Goal: Task Accomplishment & Management: Manage account settings

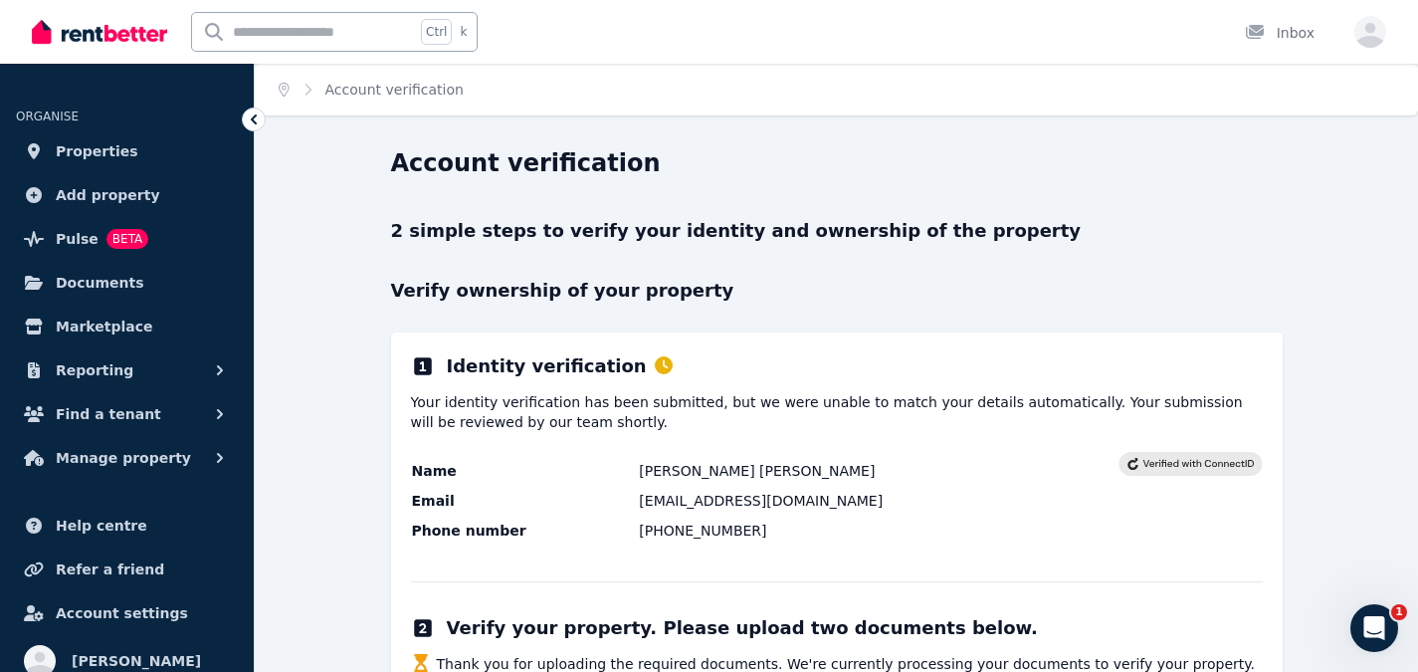
scroll to position [123, 0]
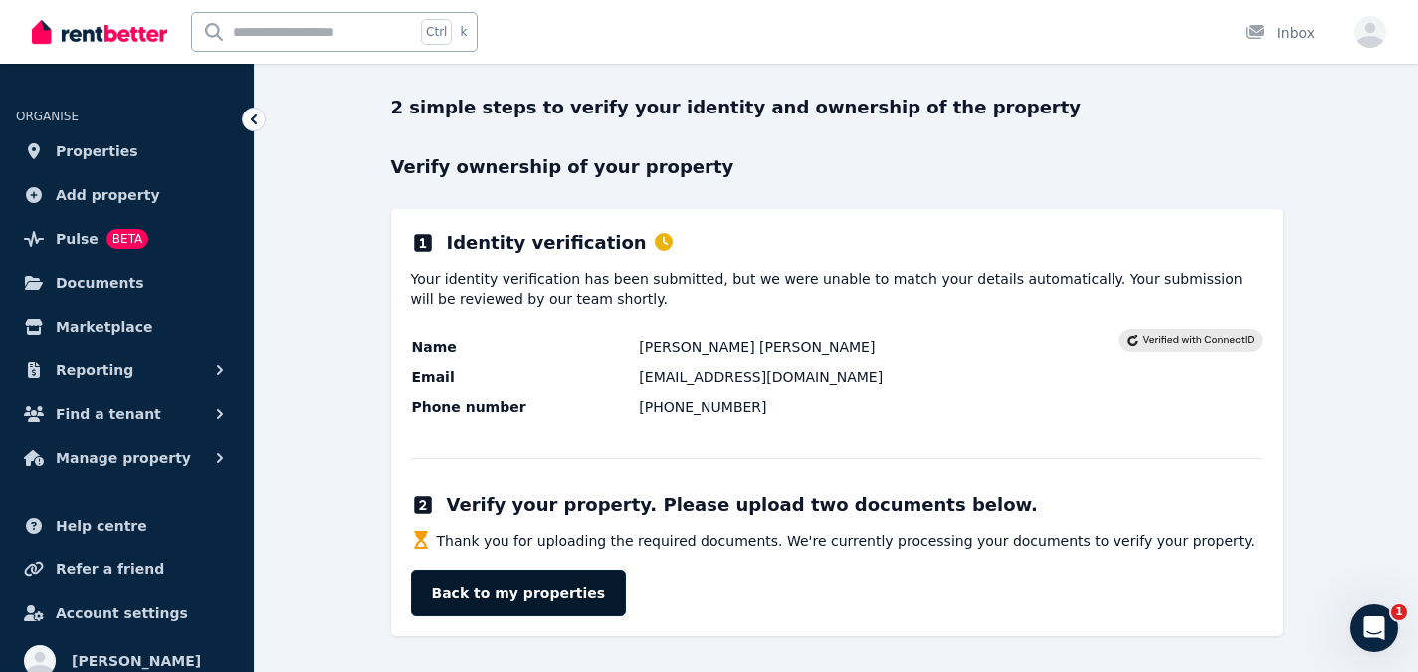
click at [476, 591] on link "Back to my properties" at bounding box center [519, 593] width 216 height 46
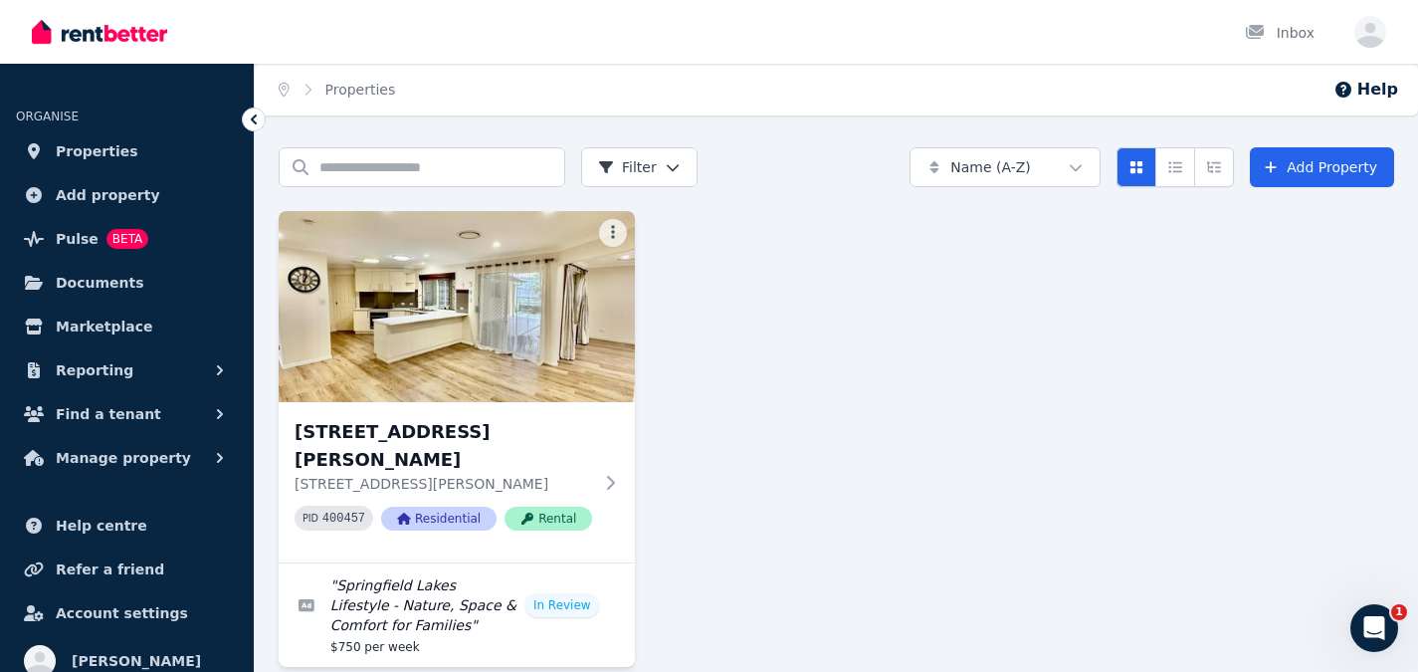
scroll to position [3, 0]
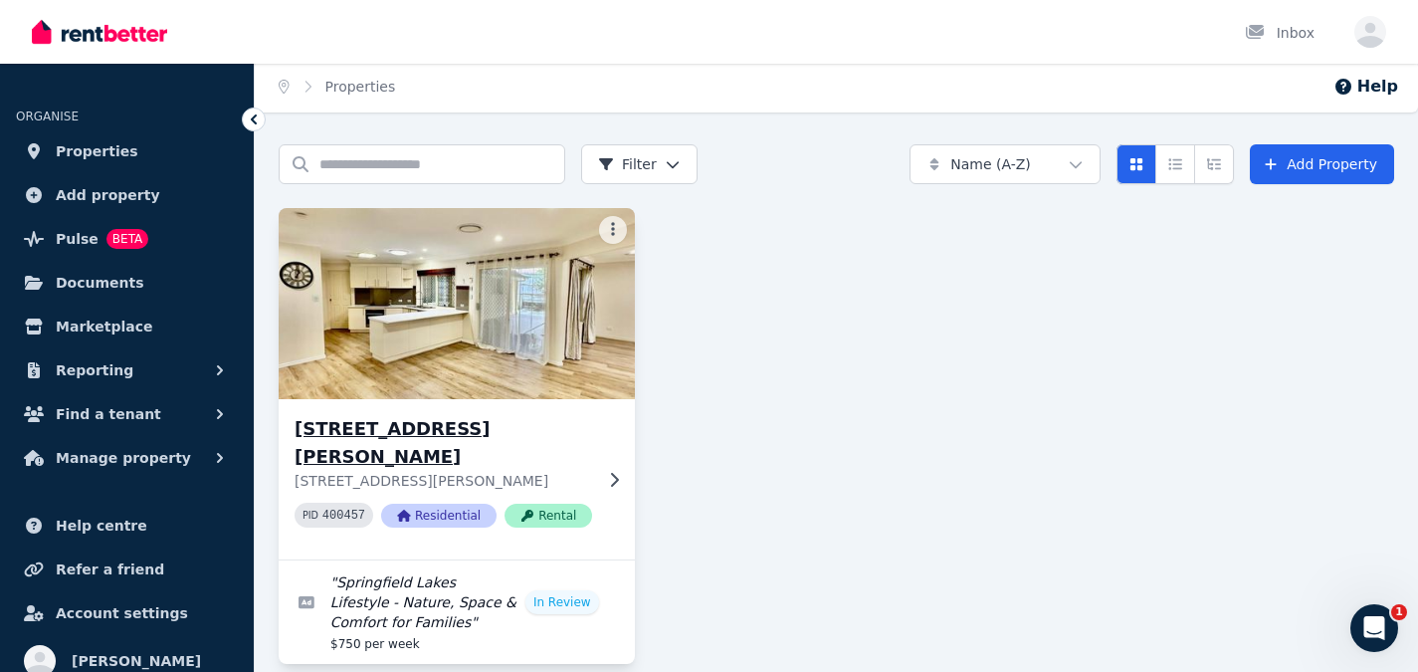
click at [614, 472] on icon at bounding box center [614, 480] width 20 height 16
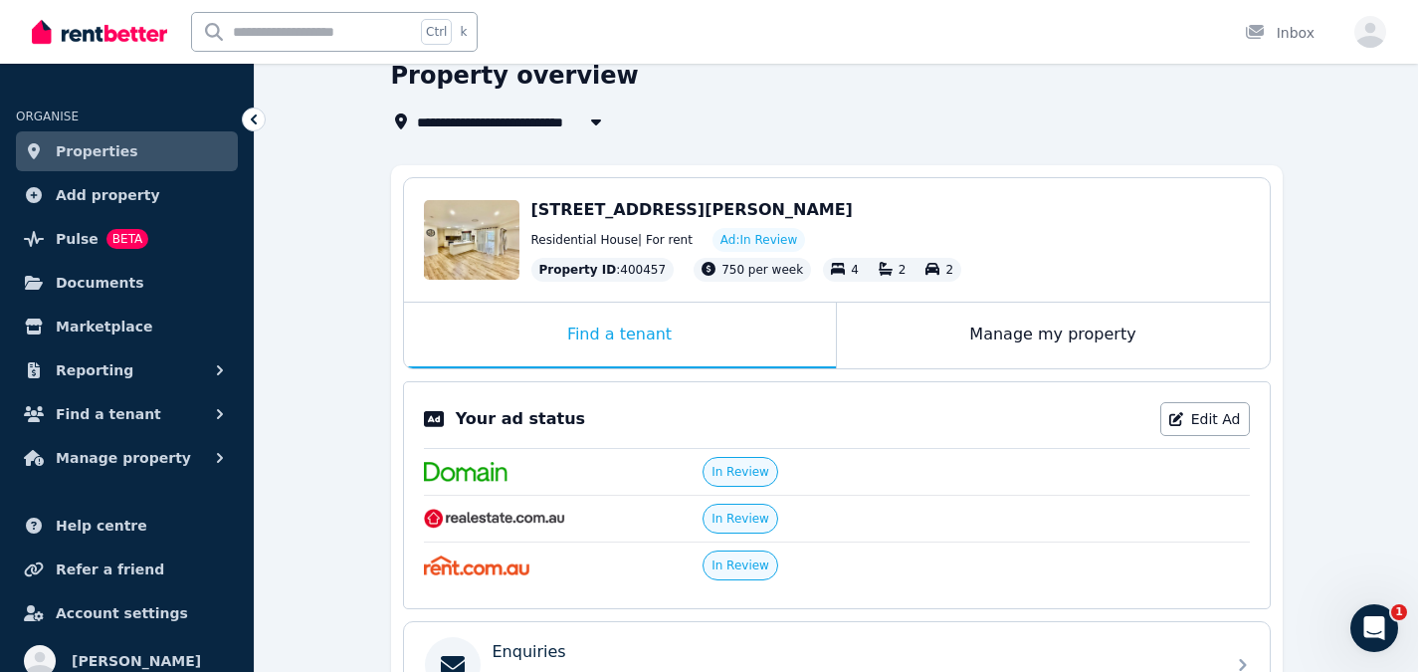
scroll to position [192, 0]
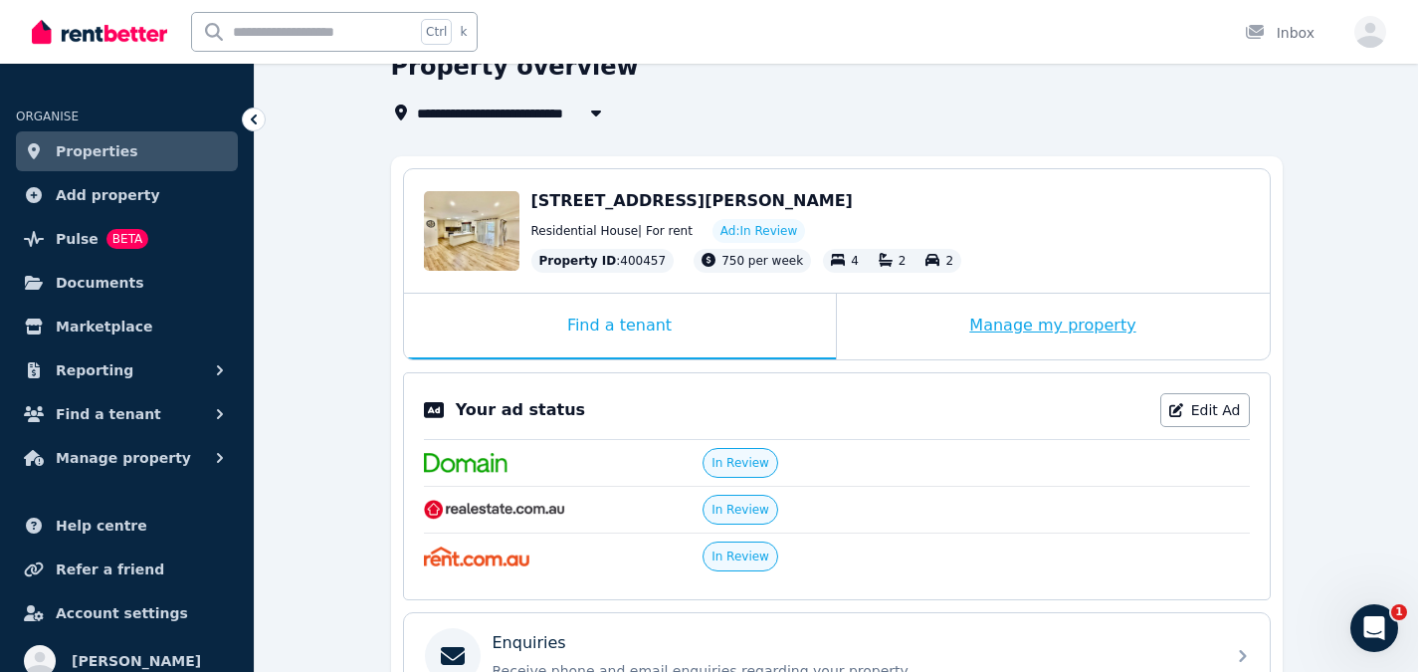
click at [982, 314] on div "Manage my property" at bounding box center [1053, 327] width 433 height 66
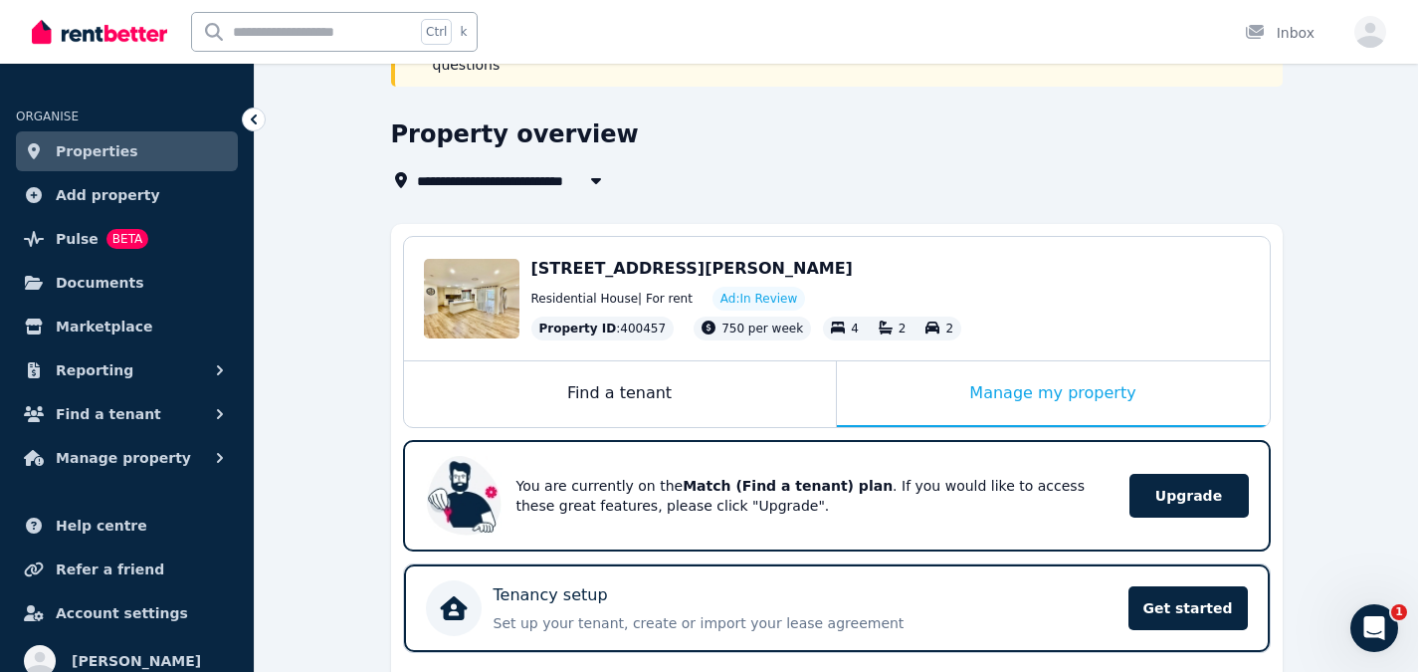
scroll to position [123, 0]
click at [966, 380] on div "Manage my property" at bounding box center [1053, 395] width 433 height 66
click at [1078, 389] on div "Manage my property" at bounding box center [1053, 395] width 433 height 66
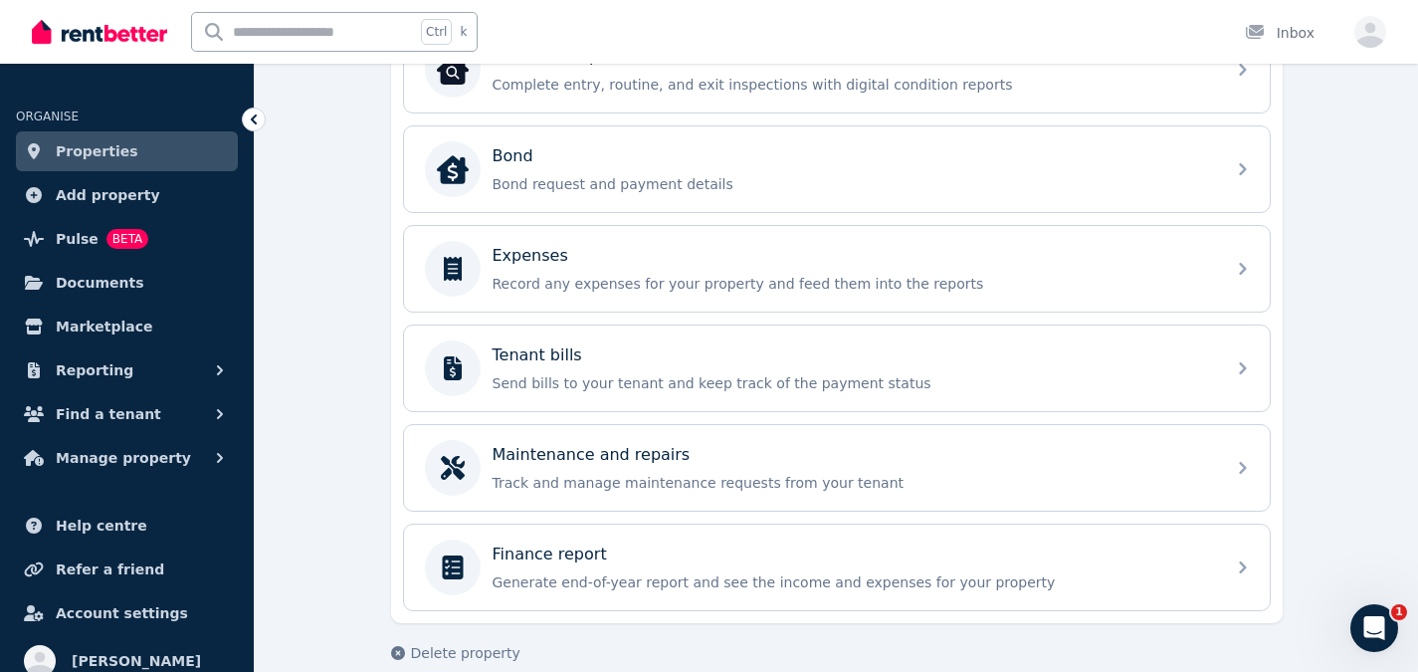
scroll to position [846, 0]
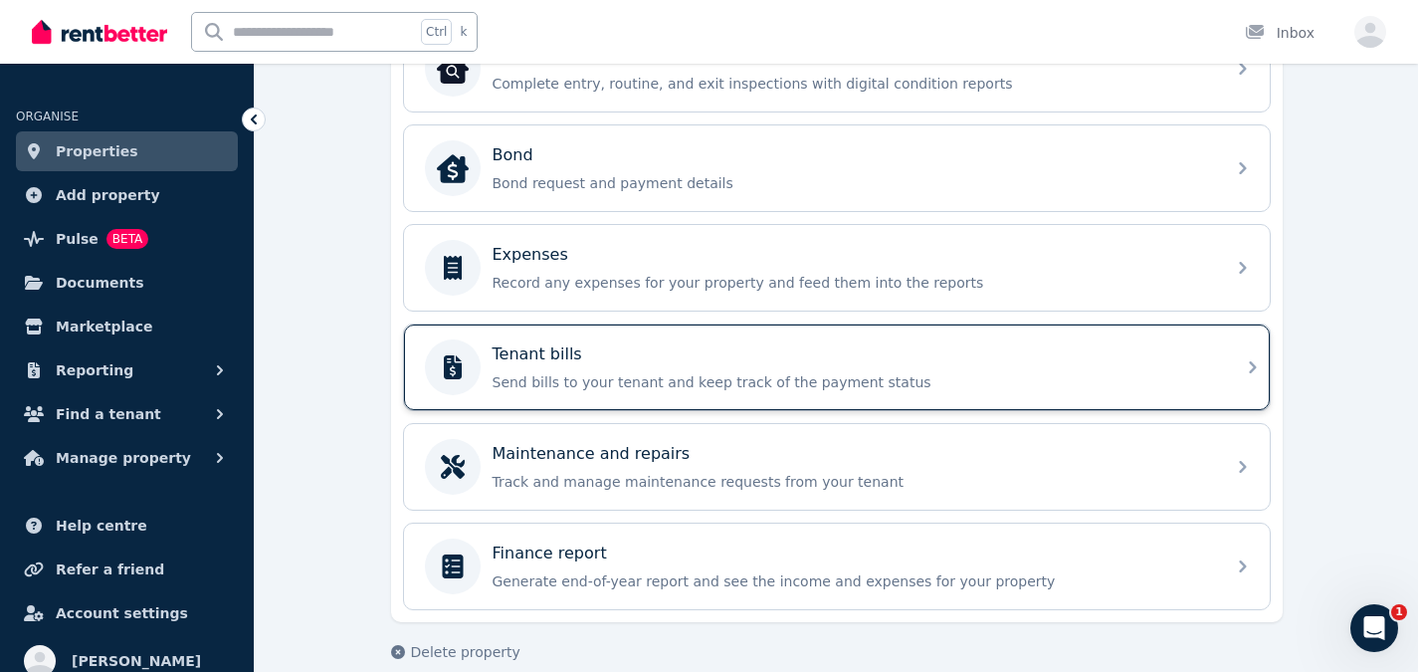
click at [877, 375] on div "Tenant bills Send bills to your tenant and keep track of the payment status" at bounding box center [837, 367] width 866 height 86
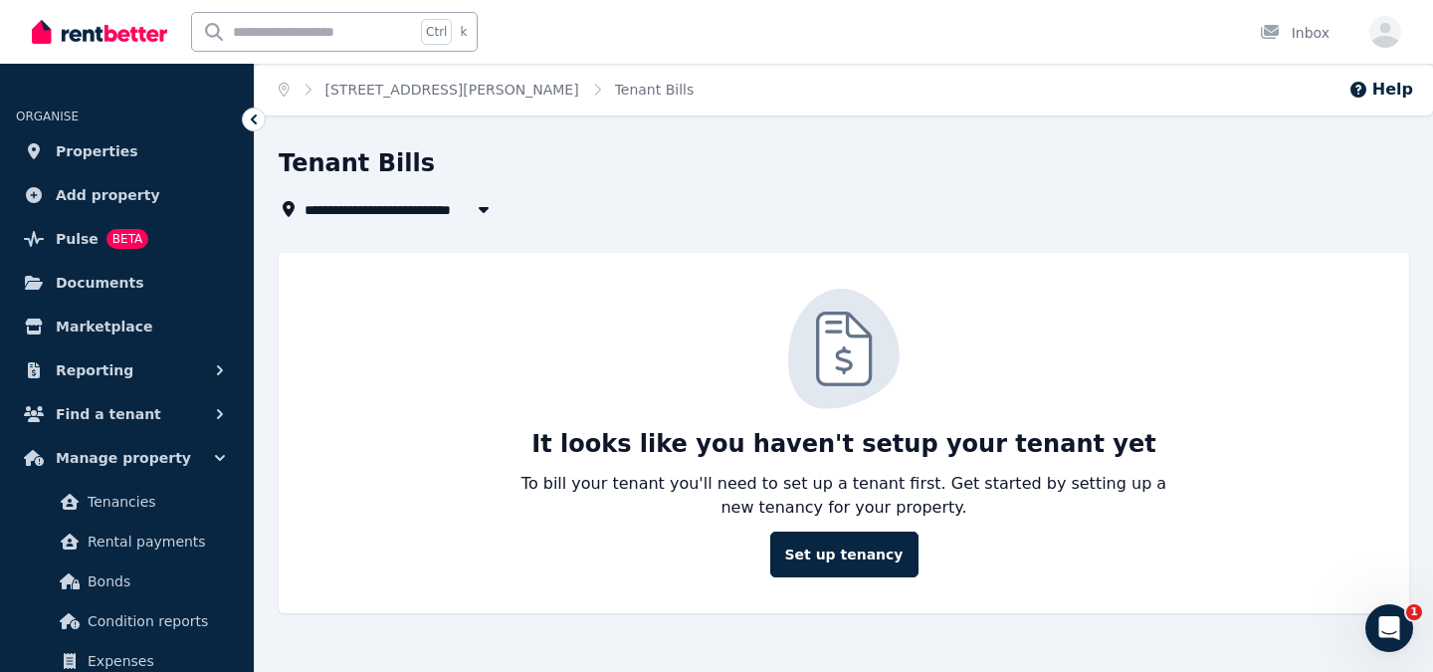
click at [877, 375] on img at bounding box center [843, 349] width 111 height 120
